Goal: Transaction & Acquisition: Purchase product/service

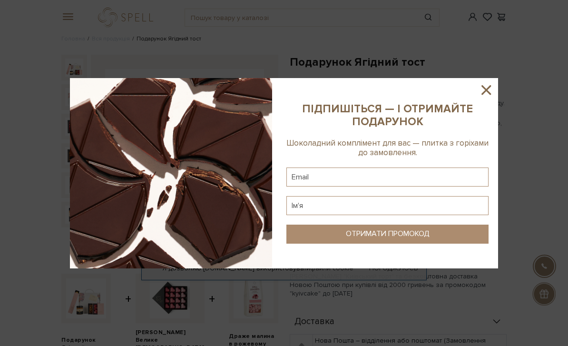
click at [488, 90] on icon at bounding box center [487, 90] width 10 height 10
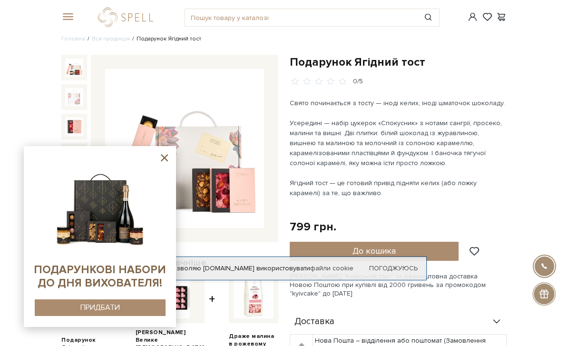
click at [128, 302] on button "ПРИДБАТИ" at bounding box center [100, 307] width 131 height 17
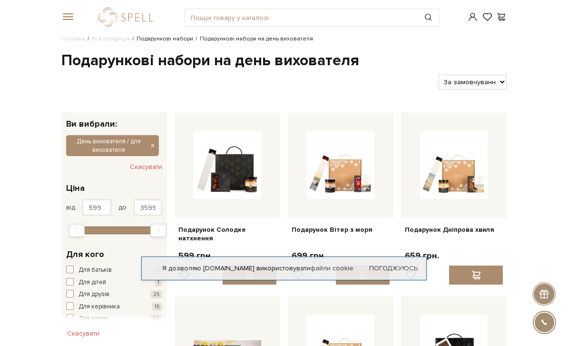
click at [179, 36] on link "Подарункові набори" at bounding box center [165, 38] width 57 height 7
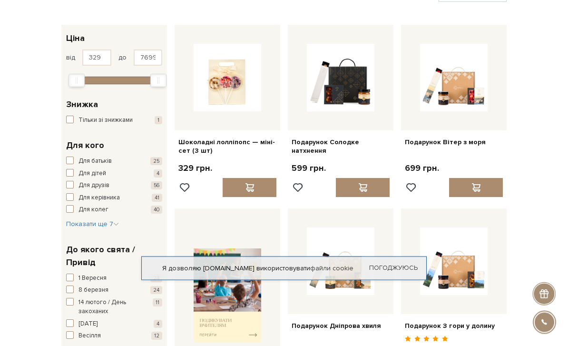
scroll to position [88, 0]
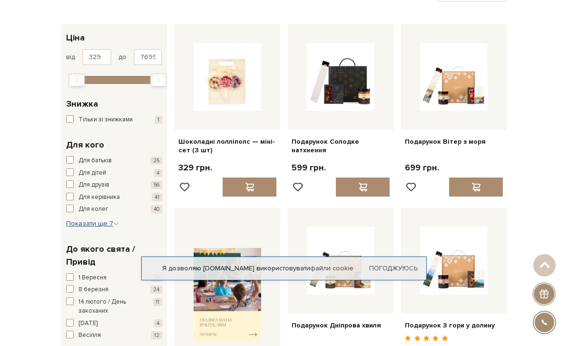
click at [118, 219] on span "Показати ще 7" at bounding box center [92, 223] width 53 height 8
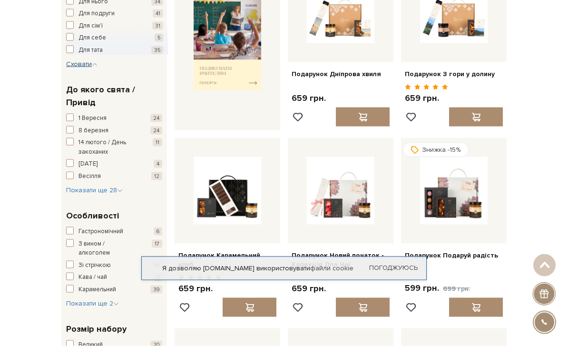
scroll to position [340, 0]
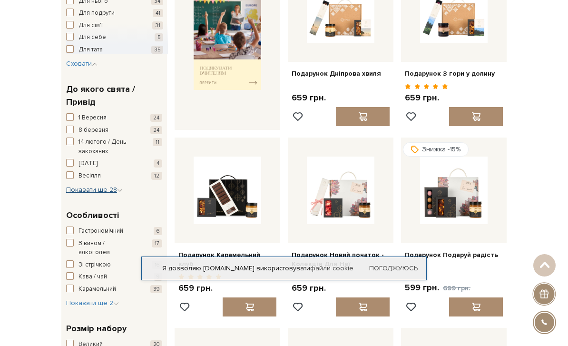
click at [121, 188] on icon "button" at bounding box center [120, 191] width 6 height 6
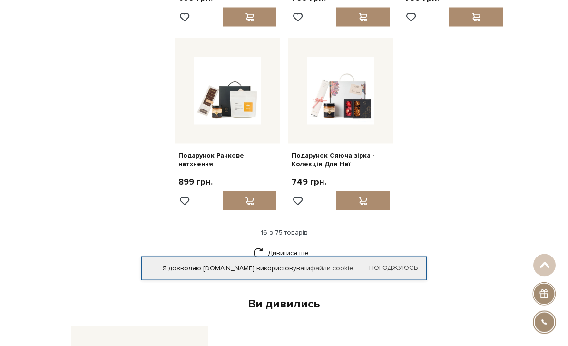
scroll to position [1004, 0]
click at [294, 244] on link "Дивитися ще" at bounding box center [284, 252] width 62 height 17
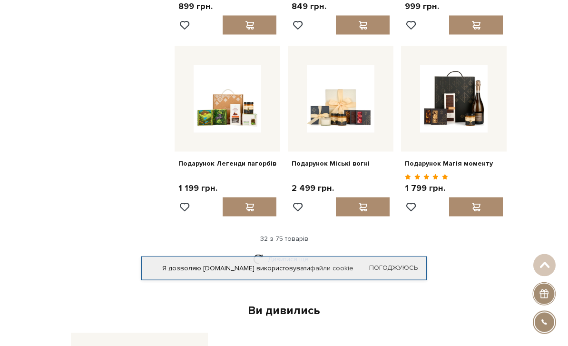
scroll to position [1912, 0]
click at [293, 256] on link "Дивитися ще" at bounding box center [284, 258] width 62 height 17
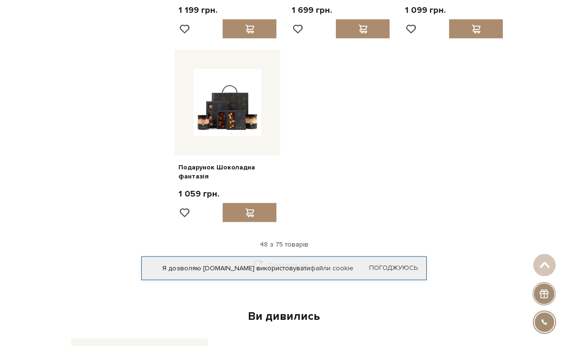
scroll to position [3014, 0]
click at [298, 257] on link "Дивитися ще" at bounding box center [284, 265] width 62 height 17
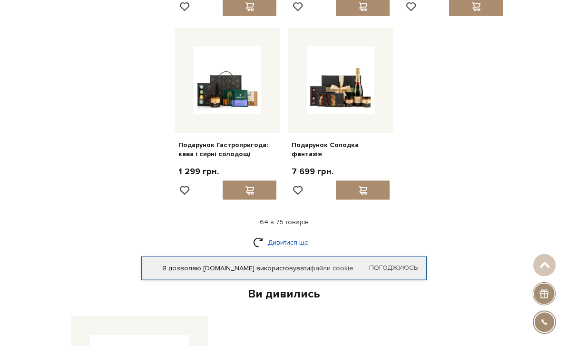
scroll to position [3955, 0]
click at [302, 234] on link "Дивитися ще" at bounding box center [284, 242] width 62 height 17
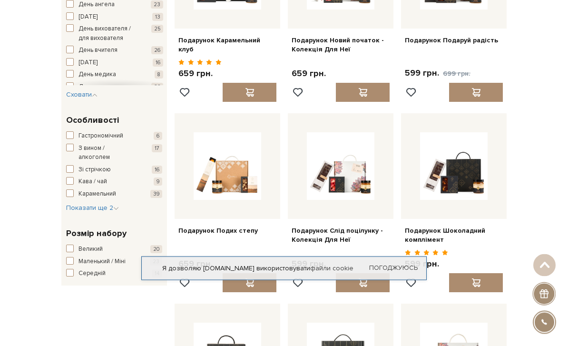
scroll to position [543, 0]
